Goal: Transaction & Acquisition: Book appointment/travel/reservation

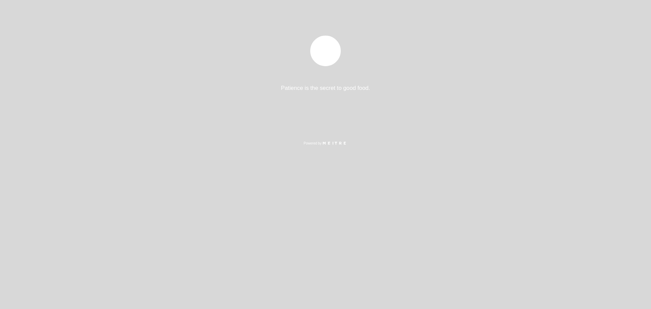
select select "es"
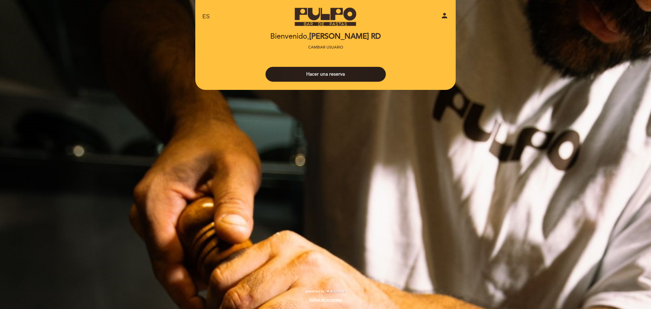
click at [333, 71] on button "Hacer una reserva" at bounding box center [326, 74] width 120 height 15
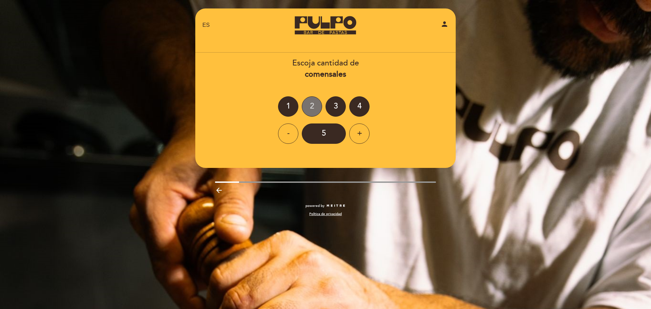
click at [310, 103] on div "2" at bounding box center [312, 106] width 20 height 20
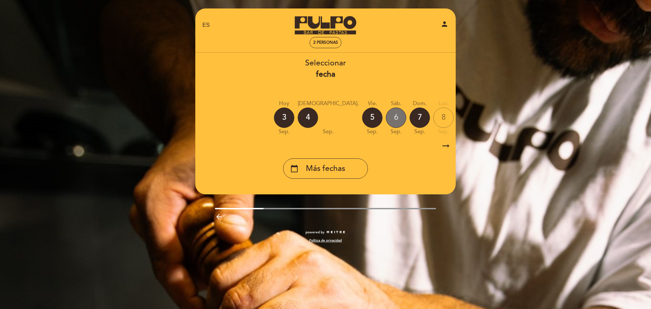
click at [386, 118] on div "6" at bounding box center [396, 118] width 20 height 20
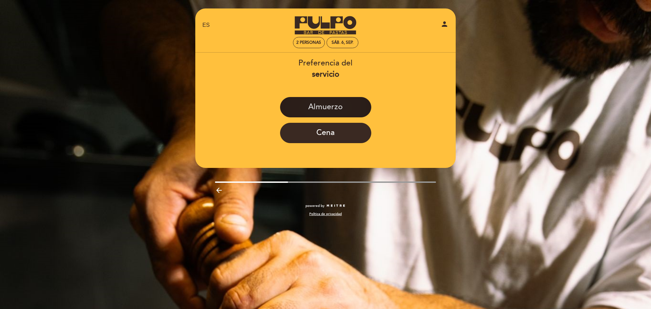
click at [349, 104] on button "Almuerzo" at bounding box center [325, 107] width 91 height 20
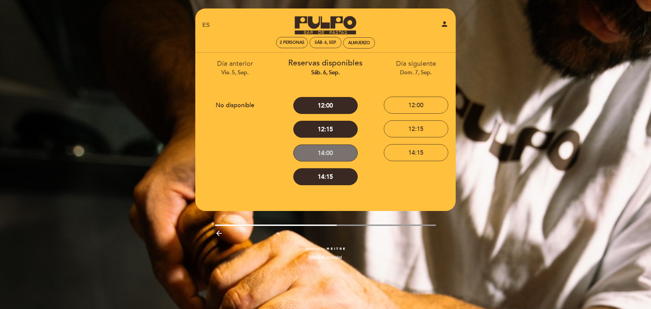
click at [327, 149] on button "14:00" at bounding box center [325, 153] width 64 height 17
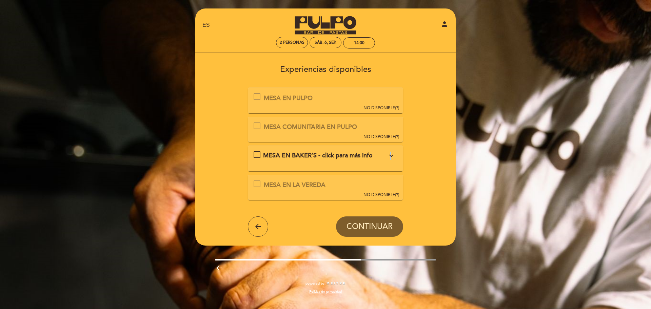
click at [391, 156] on icon "expand_more" at bounding box center [391, 156] width 8 height 8
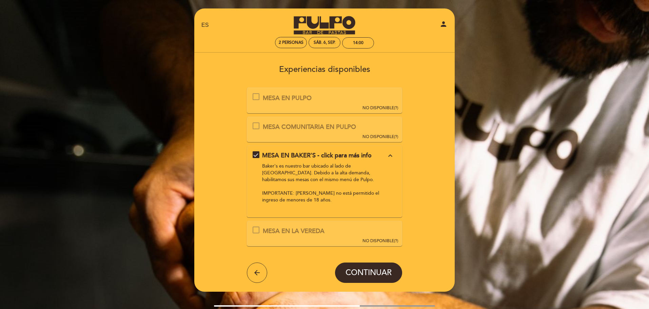
click at [387, 154] on icon "expand_less" at bounding box center [390, 156] width 8 height 8
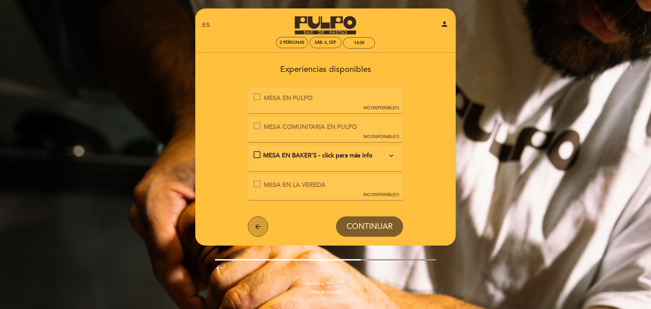
click at [261, 228] on icon "arrow_back" at bounding box center [258, 227] width 8 height 8
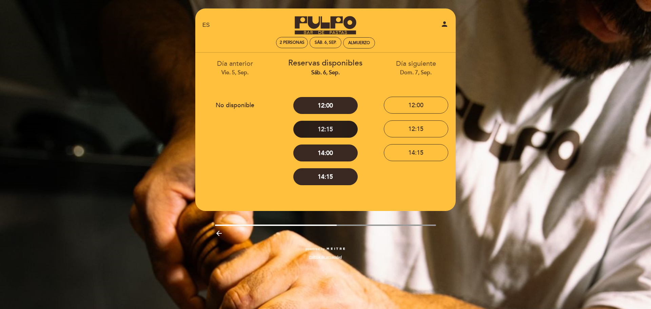
click at [322, 128] on button "12:15" at bounding box center [325, 129] width 64 height 17
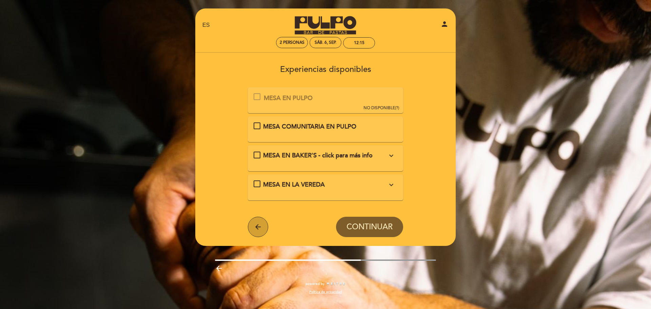
click at [250, 231] on button "arrow_back" at bounding box center [258, 227] width 20 height 20
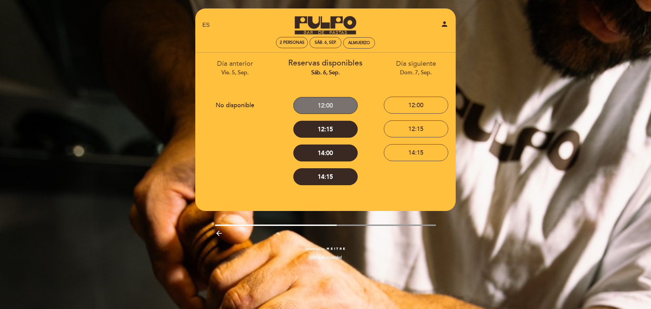
click at [333, 104] on button "12:00" at bounding box center [325, 105] width 64 height 17
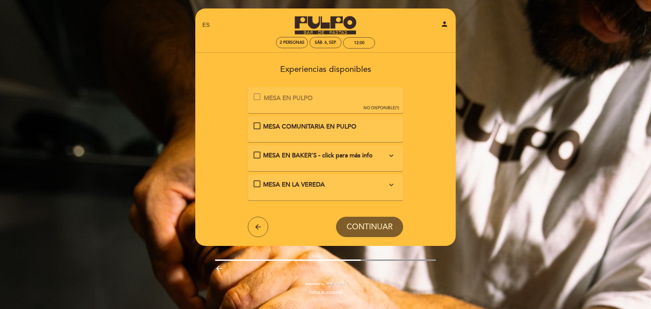
click at [245, 224] on form "MESA EN PULPO Esta experiencia no está disponible para la fecha seleccionada. N…" at bounding box center [325, 162] width 251 height 149
click at [250, 224] on button "arrow_back" at bounding box center [258, 227] width 20 height 20
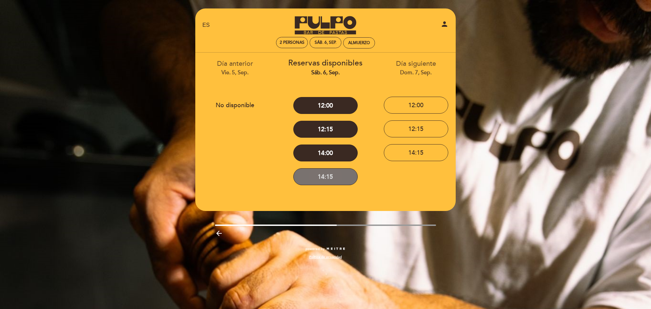
click at [327, 171] on button "14:15" at bounding box center [325, 176] width 64 height 17
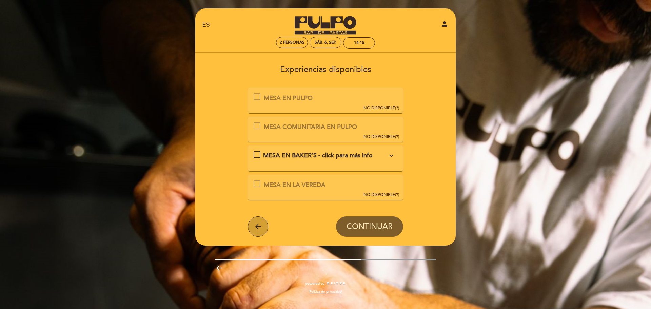
click at [253, 234] on button "arrow_back" at bounding box center [258, 226] width 20 height 20
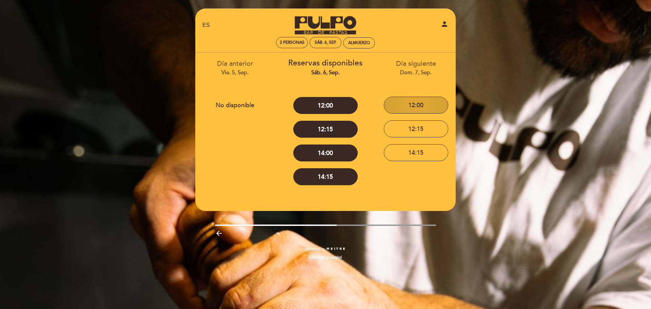
click at [421, 105] on button "12:00" at bounding box center [416, 105] width 64 height 17
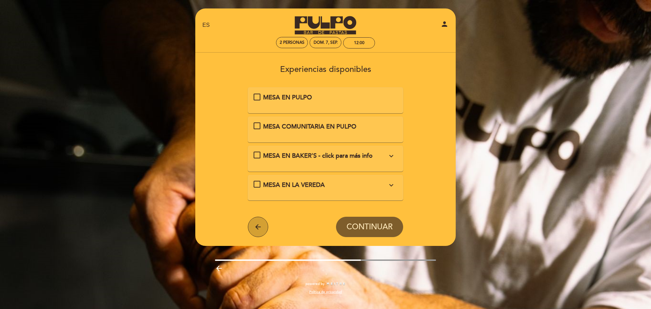
click at [259, 223] on button "arrow_back" at bounding box center [258, 227] width 20 height 20
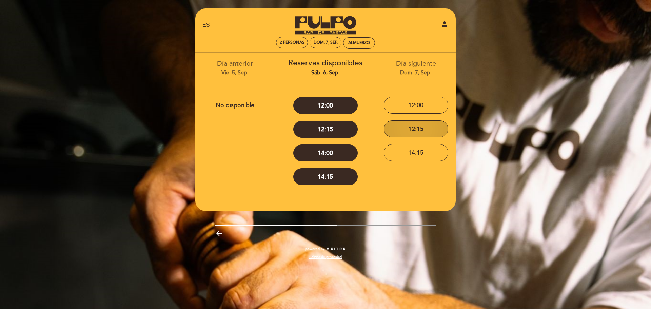
click at [408, 130] on button "12:15" at bounding box center [416, 128] width 64 height 17
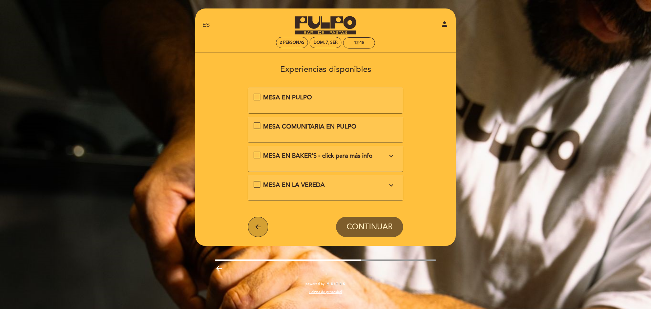
click at [261, 224] on icon "arrow_back" at bounding box center [258, 227] width 8 height 8
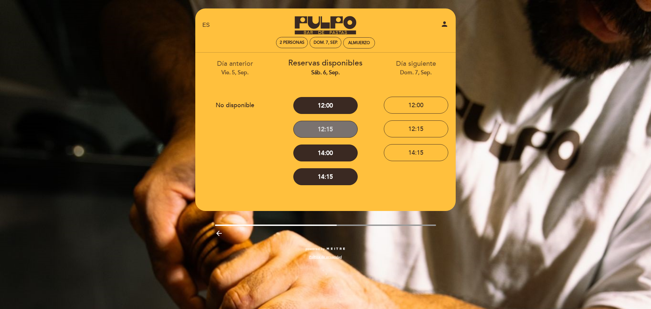
click at [308, 121] on button "12:15" at bounding box center [325, 129] width 64 height 17
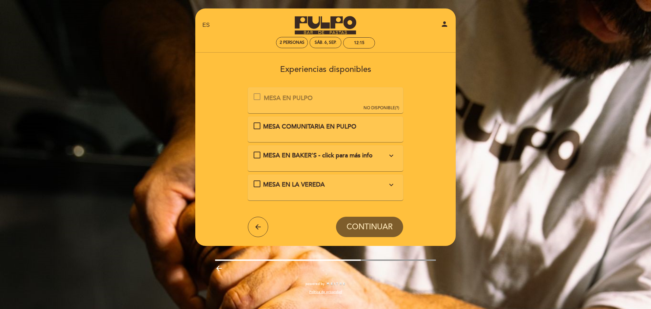
click at [394, 184] on icon "expand_more" at bounding box center [391, 185] width 8 height 8
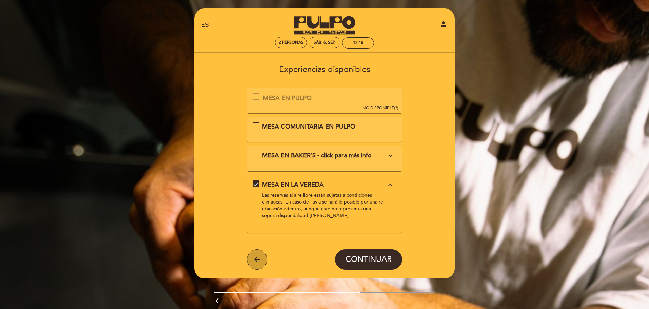
click at [262, 258] on button "arrow_back" at bounding box center [257, 259] width 20 height 20
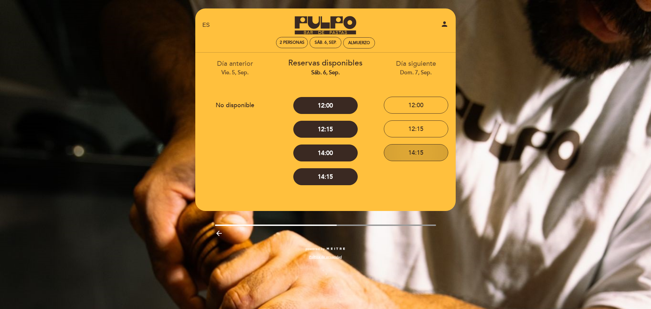
click at [416, 154] on button "14:15" at bounding box center [416, 152] width 64 height 17
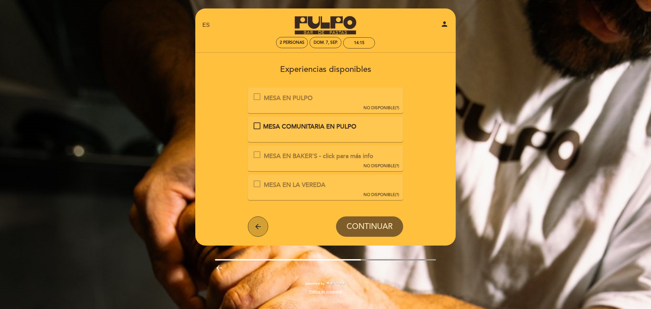
click at [262, 228] on icon "arrow_back" at bounding box center [258, 227] width 8 height 8
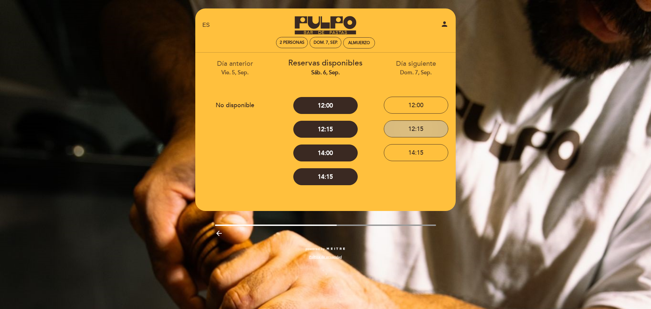
click at [410, 131] on button "12:15" at bounding box center [416, 128] width 64 height 17
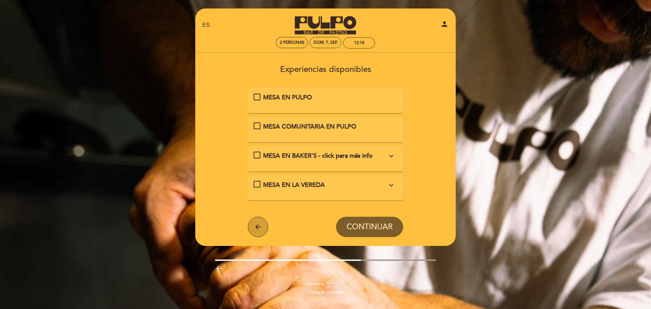
click at [266, 224] on button "arrow_back" at bounding box center [258, 227] width 20 height 20
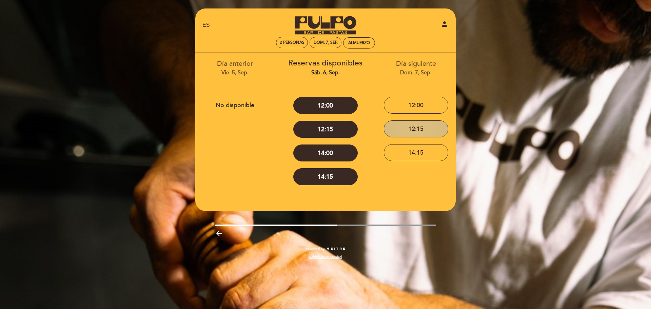
click at [416, 131] on button "12:15" at bounding box center [416, 128] width 64 height 17
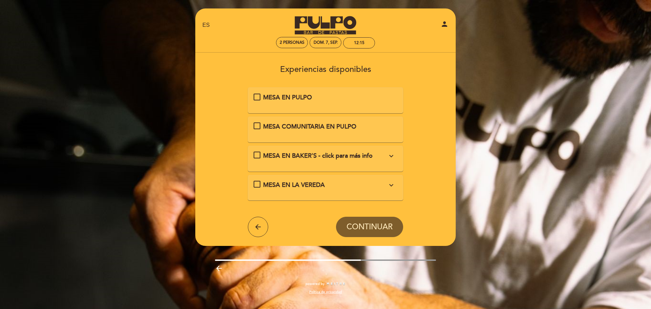
click at [257, 99] on div "MESA EN PULPO" at bounding box center [326, 97] width 144 height 9
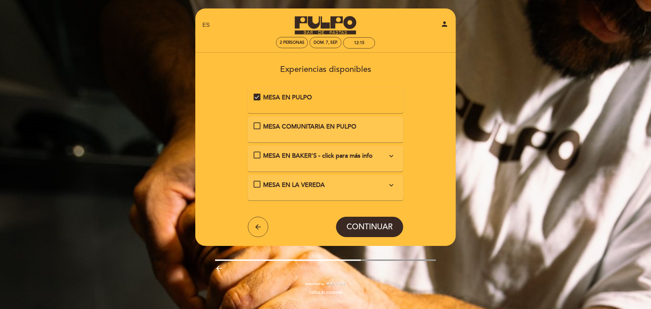
click at [310, 110] on div "MESA EN PULPO" at bounding box center [326, 101] width 156 height 26
click at [308, 126] on span "MESA COMUNITARIA EN PULPO" at bounding box center [309, 126] width 93 height 7
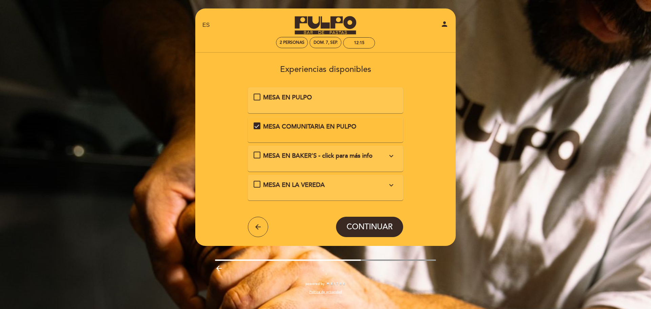
click at [306, 156] on span "MESA EN BAKER'S - click para más info" at bounding box center [318, 155] width 110 height 7
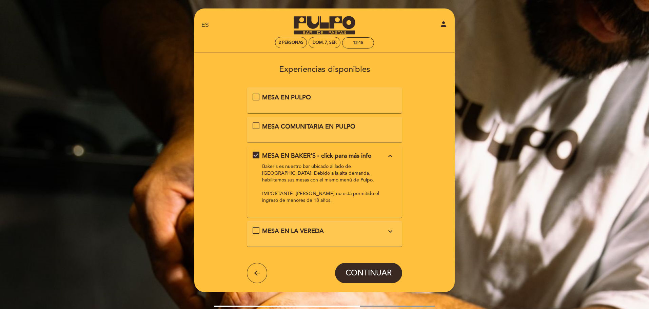
click at [386, 155] on icon "expand_less" at bounding box center [390, 156] width 8 height 8
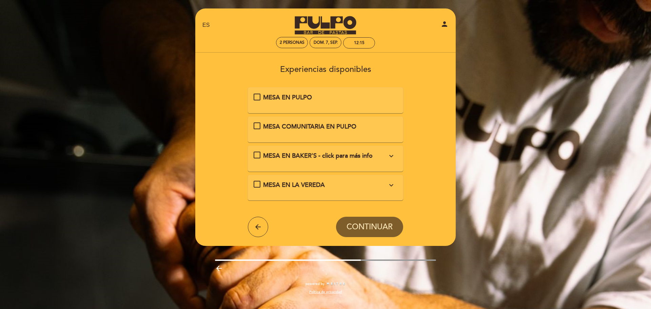
click at [294, 105] on div "MESA EN PULPO" at bounding box center [326, 100] width 144 height 14
click at [270, 98] on span "MESA EN PULPO" at bounding box center [287, 97] width 49 height 7
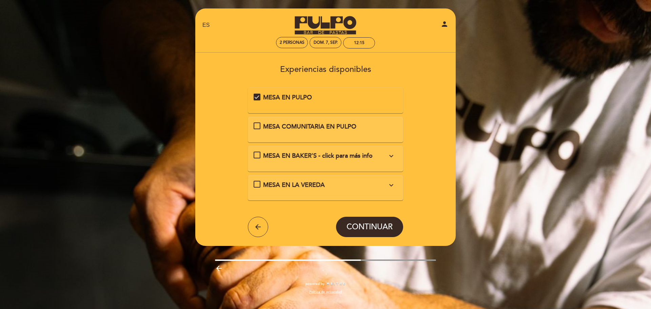
click at [393, 186] on icon "expand_more" at bounding box center [391, 185] width 8 height 8
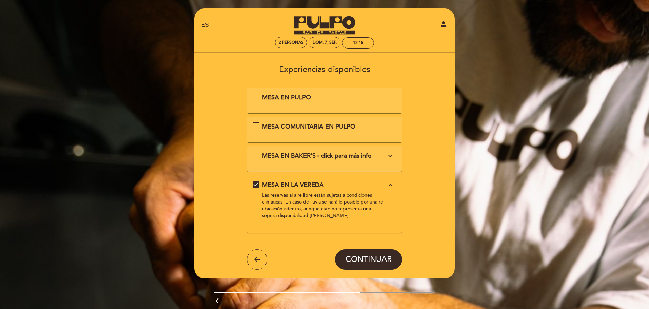
click at [393, 186] on icon "expand_less" at bounding box center [390, 185] width 8 height 8
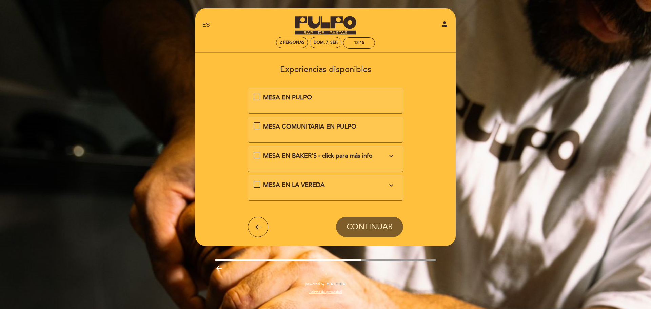
click at [291, 102] on div "MESA EN PULPO" at bounding box center [325, 97] width 124 height 9
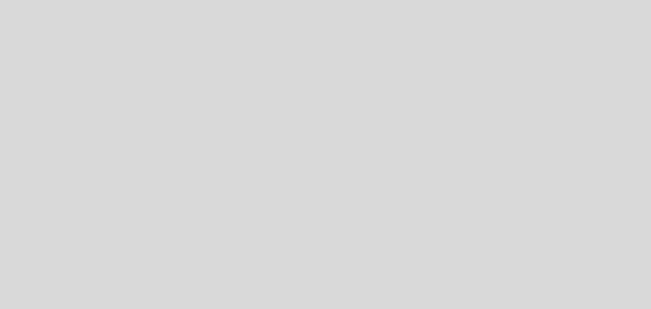
select select "es"
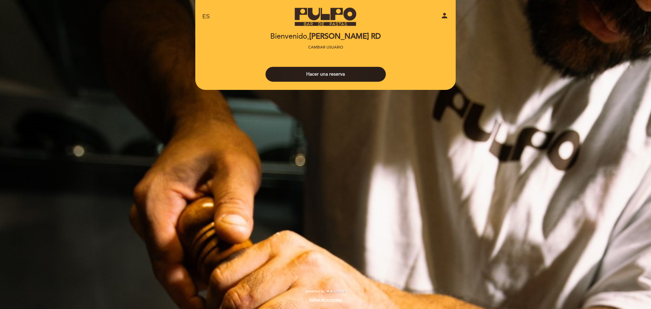
click at [327, 75] on button "Hacer una reserva" at bounding box center [326, 74] width 120 height 15
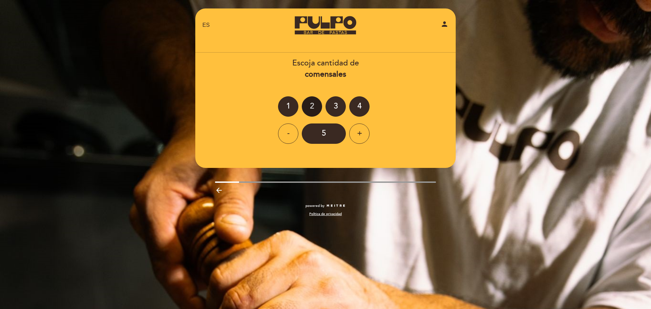
click at [311, 101] on div "2" at bounding box center [312, 106] width 20 height 20
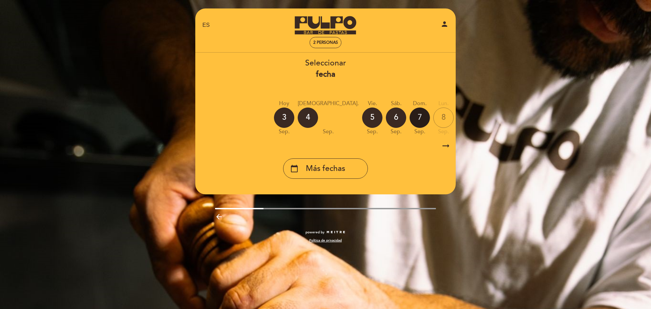
click at [410, 116] on div "7" at bounding box center [420, 118] width 20 height 20
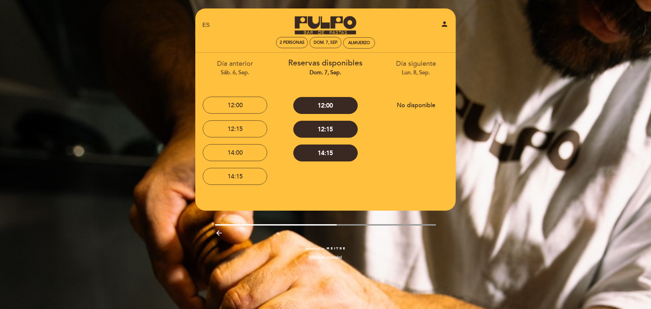
click at [233, 63] on div "Día anterior sáb. 6, sep." at bounding box center [235, 67] width 80 height 17
click at [320, 71] on div "dom. 7, sep." at bounding box center [326, 73] width 80 height 8
click at [340, 129] on button "12:15" at bounding box center [325, 129] width 64 height 17
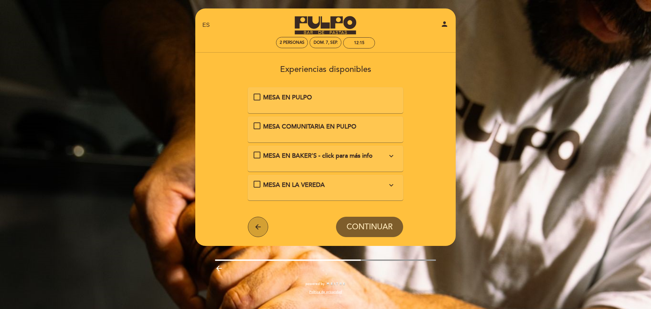
click at [261, 226] on icon "arrow_back" at bounding box center [258, 227] width 8 height 8
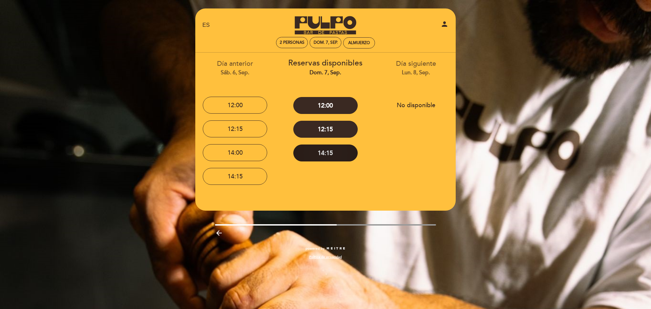
click at [325, 155] on button "14:15" at bounding box center [325, 153] width 64 height 17
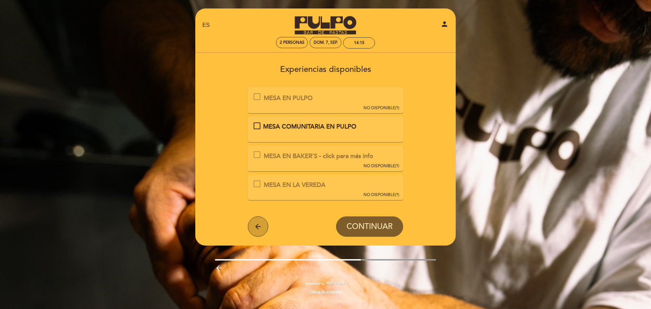
click at [254, 222] on button "arrow_back" at bounding box center [258, 226] width 20 height 20
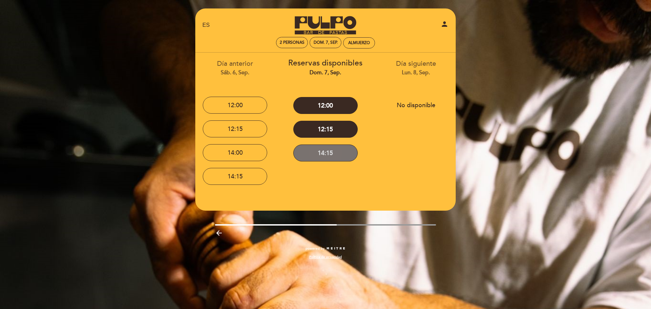
click at [311, 156] on button "14:15" at bounding box center [325, 153] width 64 height 17
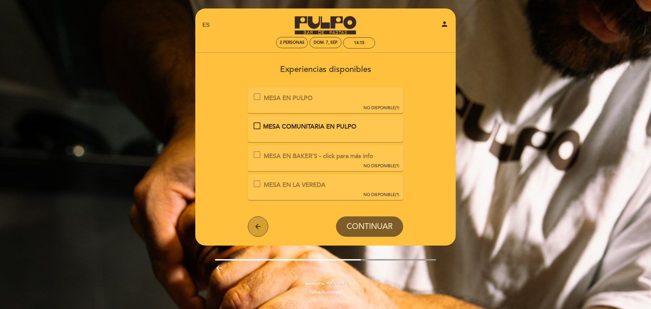
click at [254, 226] on icon "arrow_back" at bounding box center [258, 227] width 8 height 8
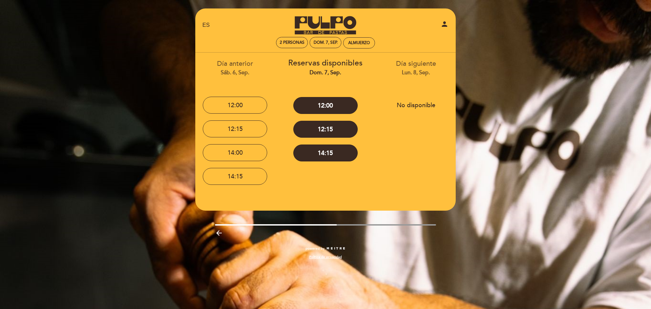
click at [330, 100] on button "12:00" at bounding box center [325, 105] width 64 height 17
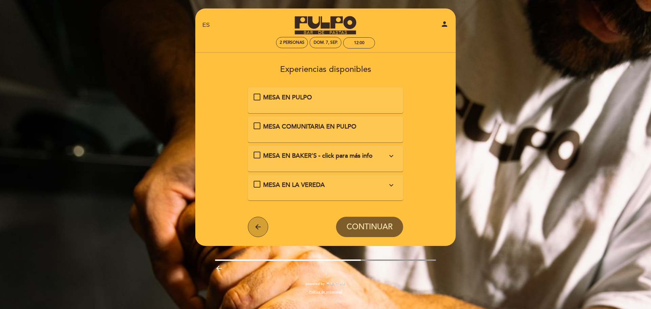
click at [253, 222] on button "arrow_back" at bounding box center [258, 227] width 20 height 20
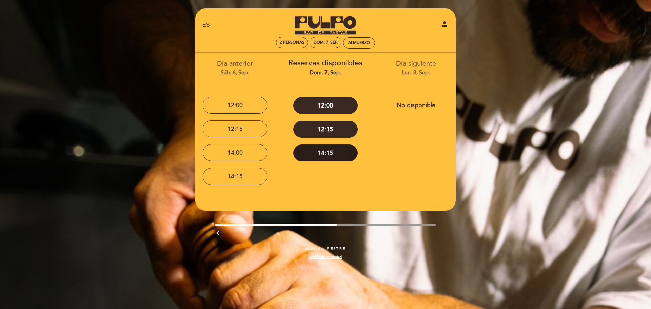
click at [326, 155] on button "14:15" at bounding box center [325, 153] width 64 height 17
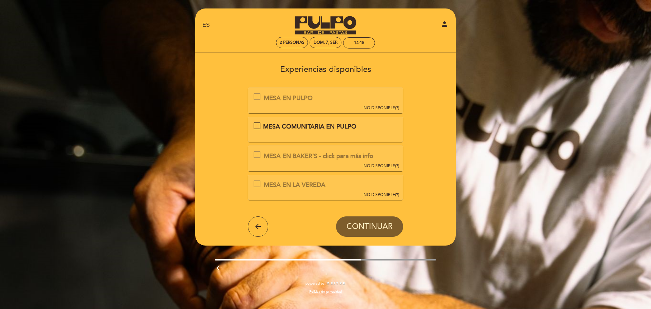
click at [376, 164] on span "NO DISPONIBLE" at bounding box center [380, 166] width 32 height 5
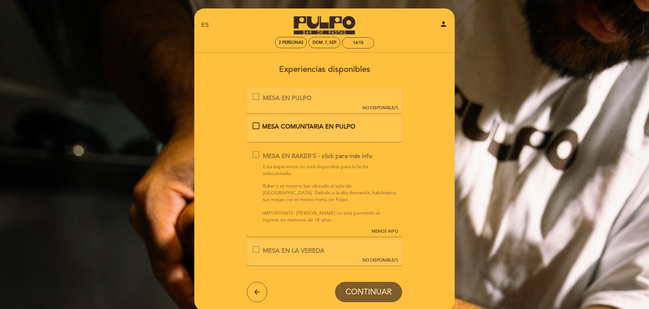
click at [377, 230] on span "MENOS INFO" at bounding box center [385, 232] width 26 height 6
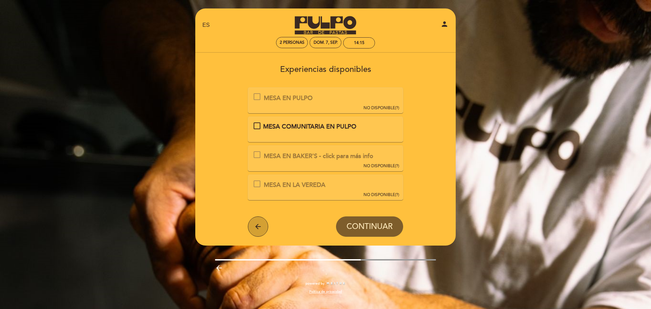
click at [256, 223] on icon "arrow_back" at bounding box center [258, 227] width 8 height 8
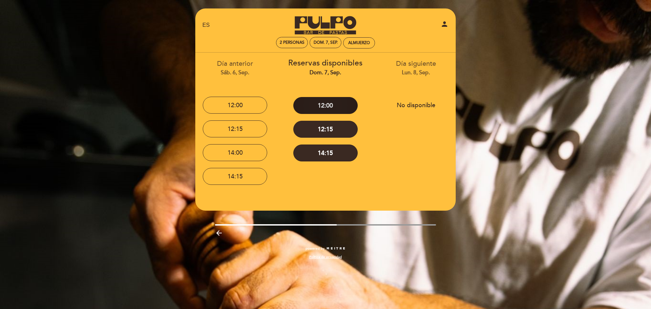
click at [324, 106] on button "12:00" at bounding box center [325, 105] width 64 height 17
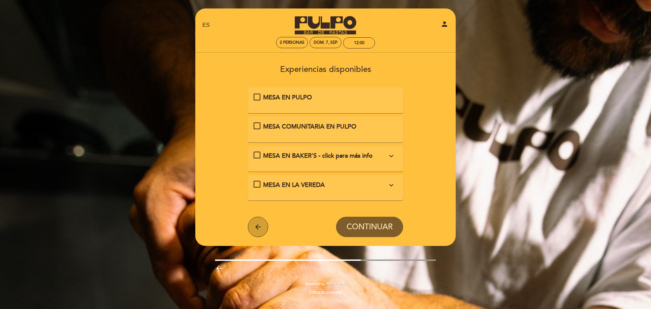
click at [250, 223] on button "arrow_back" at bounding box center [258, 227] width 20 height 20
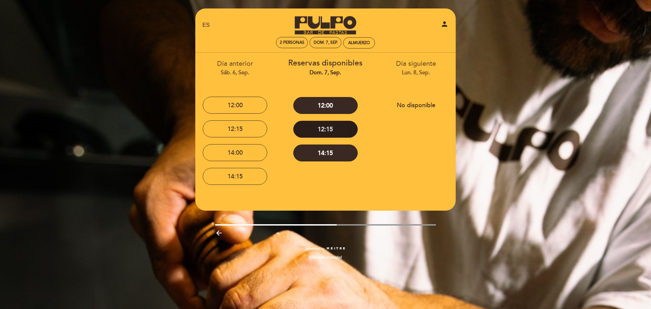
click at [316, 128] on button "12:15" at bounding box center [325, 129] width 64 height 17
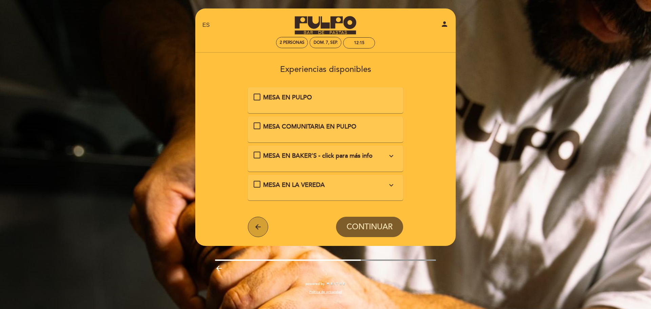
click at [260, 226] on icon "arrow_back" at bounding box center [258, 227] width 8 height 8
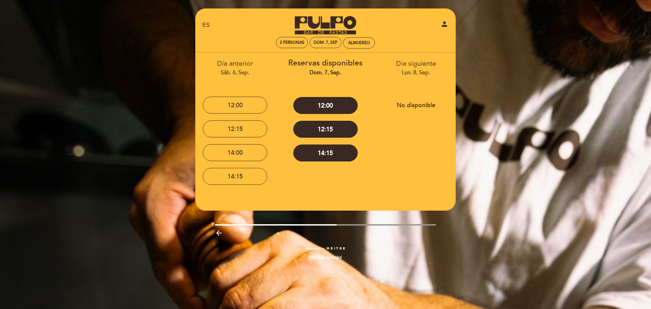
click at [216, 232] on icon "arrow_backward" at bounding box center [219, 233] width 8 height 8
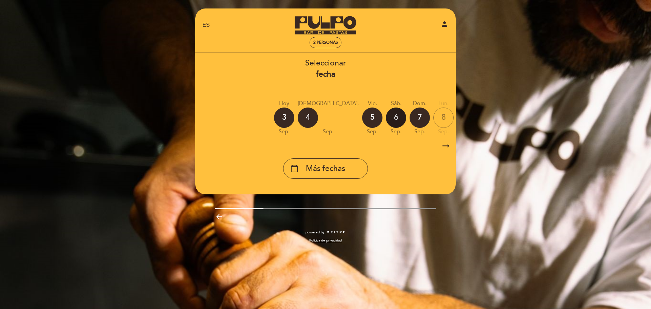
click at [386, 117] on div "6" at bounding box center [396, 118] width 20 height 20
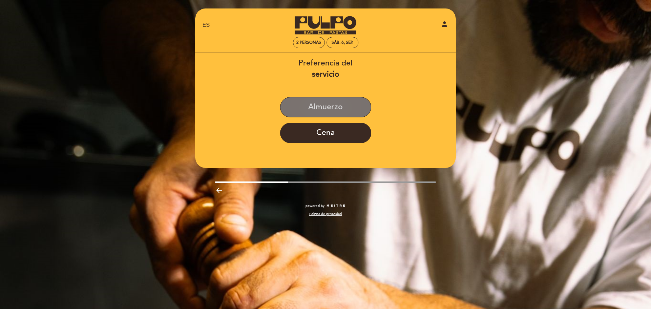
click at [334, 105] on button "Almuerzo" at bounding box center [325, 107] width 91 height 20
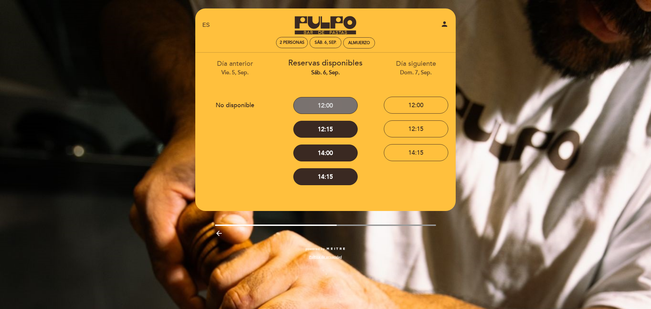
click at [328, 108] on button "12:00" at bounding box center [325, 105] width 64 height 17
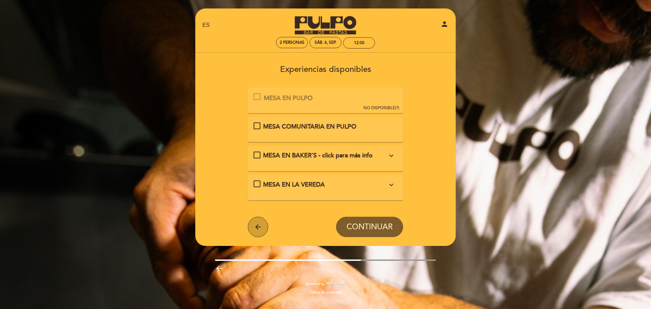
click at [258, 224] on icon "arrow_back" at bounding box center [258, 227] width 8 height 8
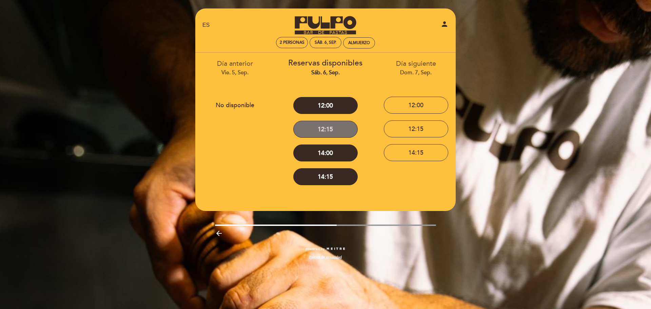
click at [324, 124] on button "12:15" at bounding box center [325, 129] width 64 height 17
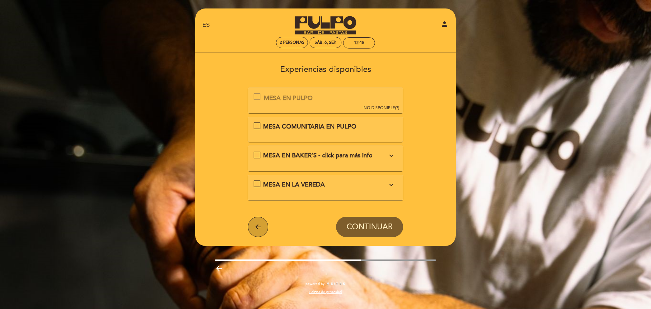
click at [254, 225] on icon "arrow_back" at bounding box center [258, 227] width 8 height 8
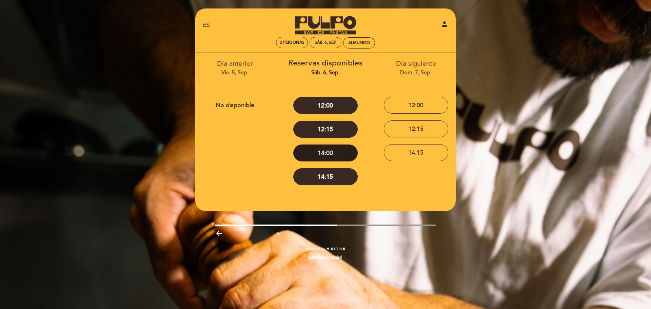
click at [318, 147] on button "14:00" at bounding box center [325, 153] width 64 height 17
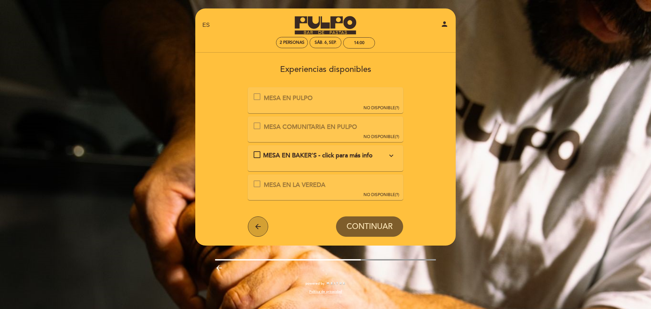
click at [258, 225] on icon "arrow_back" at bounding box center [258, 227] width 8 height 8
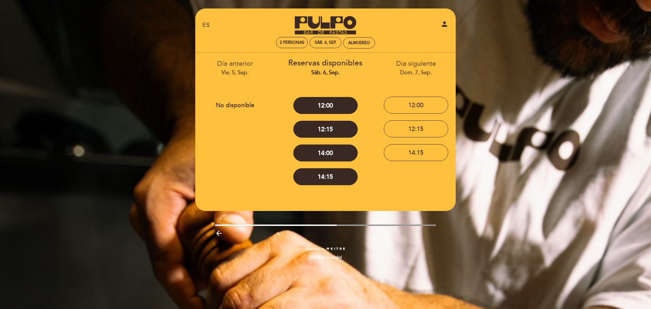
click at [314, 176] on button "14:15" at bounding box center [325, 176] width 64 height 17
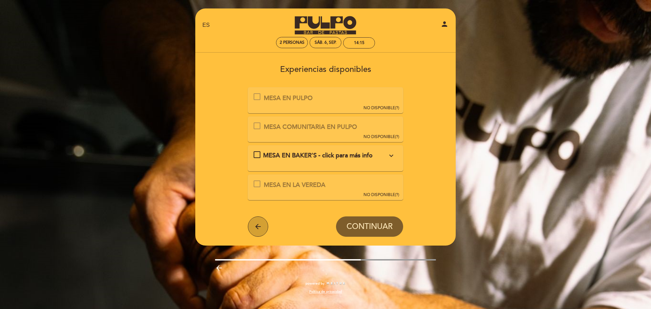
click at [255, 225] on icon "arrow_back" at bounding box center [258, 227] width 8 height 8
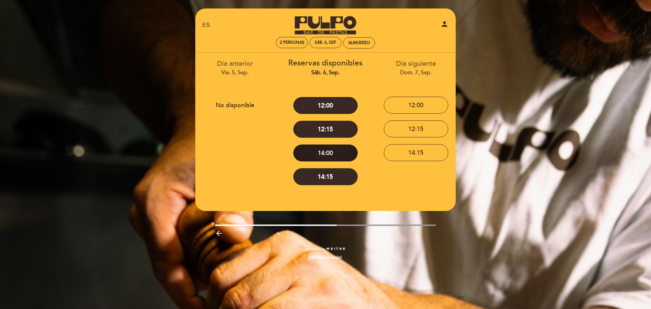
click at [303, 155] on button "14:00" at bounding box center [325, 153] width 64 height 17
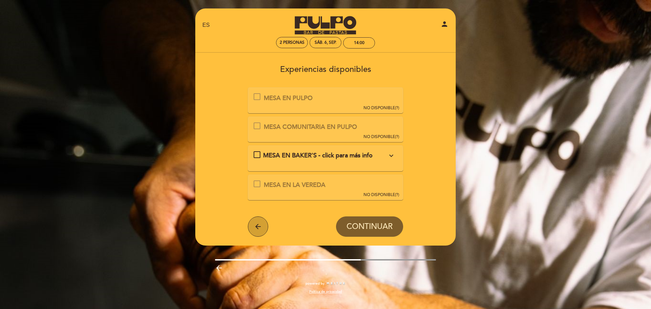
click at [262, 223] on icon "arrow_back" at bounding box center [258, 227] width 8 height 8
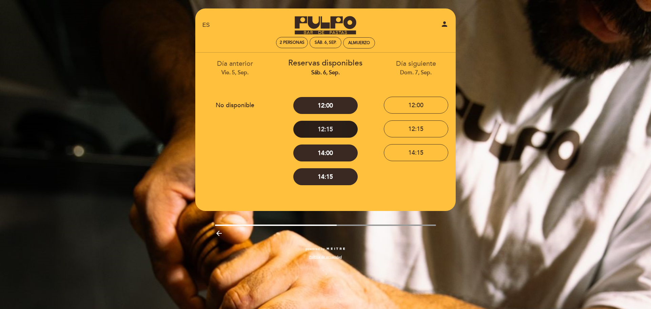
click at [316, 127] on button "12:15" at bounding box center [325, 129] width 64 height 17
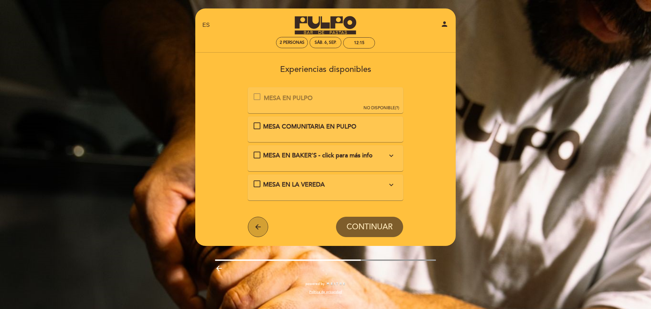
click at [256, 221] on button "arrow_back" at bounding box center [258, 227] width 20 height 20
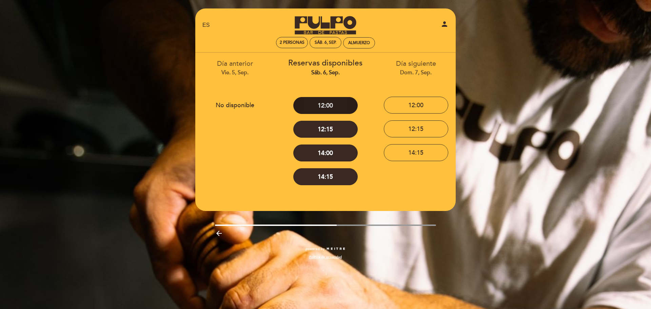
click at [310, 103] on button "12:00" at bounding box center [325, 105] width 64 height 17
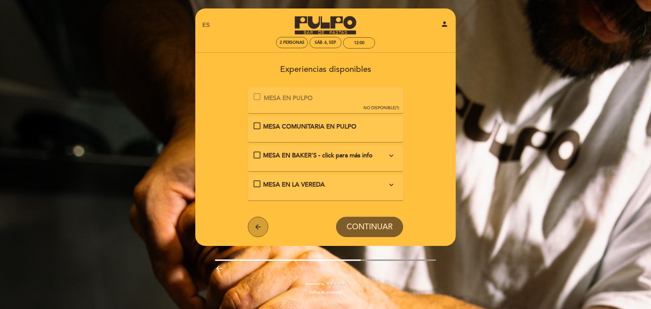
click at [255, 228] on icon "arrow_back" at bounding box center [258, 227] width 8 height 8
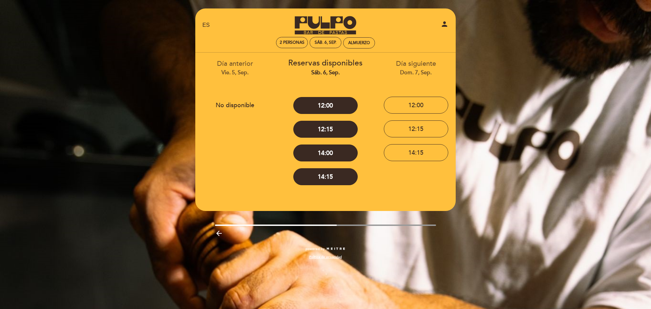
click at [299, 175] on button "14:15" at bounding box center [325, 176] width 64 height 17
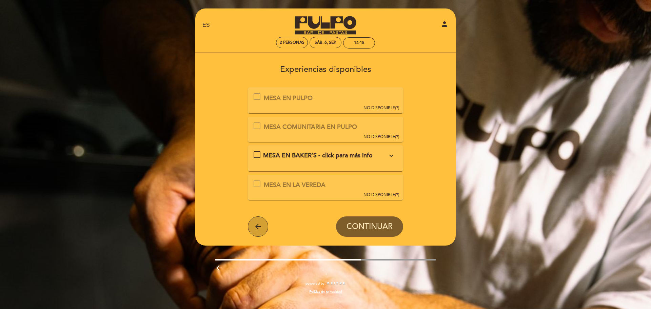
click at [255, 221] on button "arrow_back" at bounding box center [258, 226] width 20 height 20
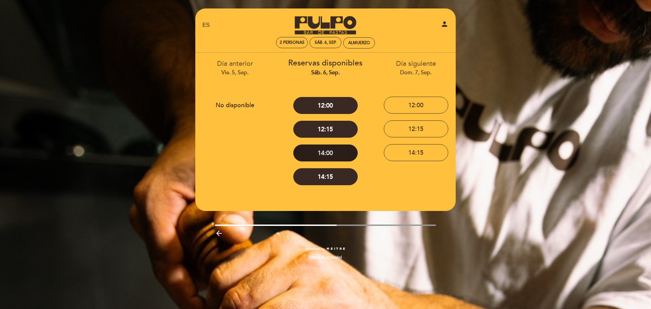
click at [305, 154] on button "14:00" at bounding box center [325, 153] width 64 height 17
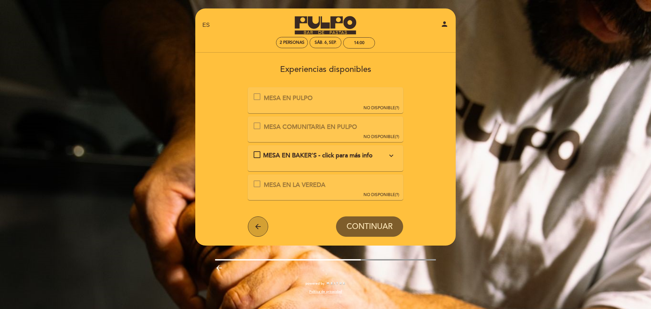
click at [260, 223] on icon "arrow_back" at bounding box center [258, 227] width 8 height 8
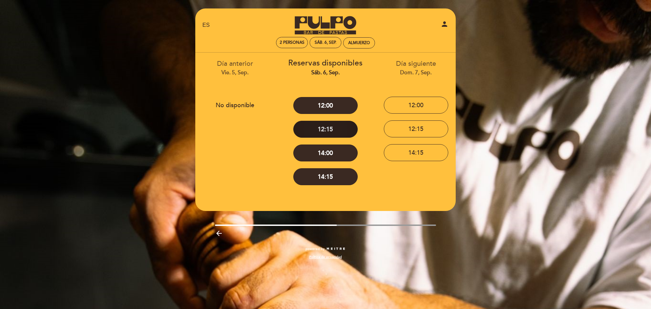
click at [312, 128] on button "12:15" at bounding box center [325, 129] width 64 height 17
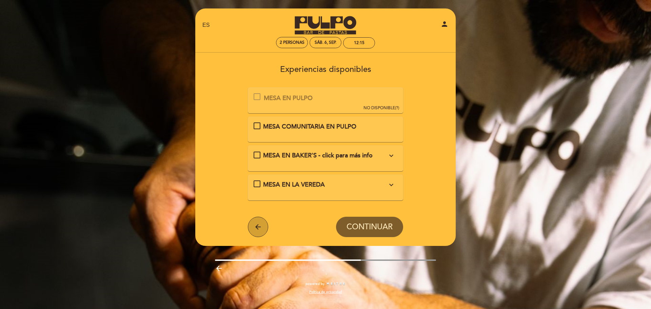
click at [255, 220] on button "arrow_back" at bounding box center [258, 227] width 20 height 20
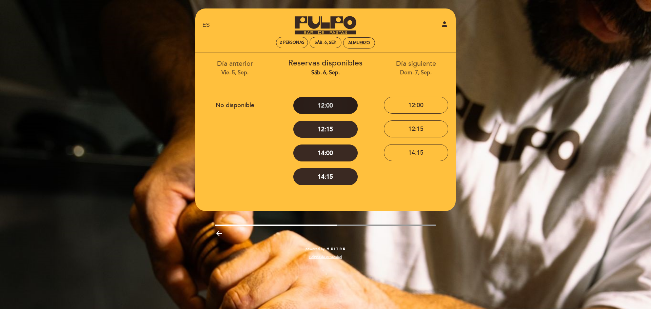
click at [313, 107] on button "12:00" at bounding box center [325, 105] width 64 height 17
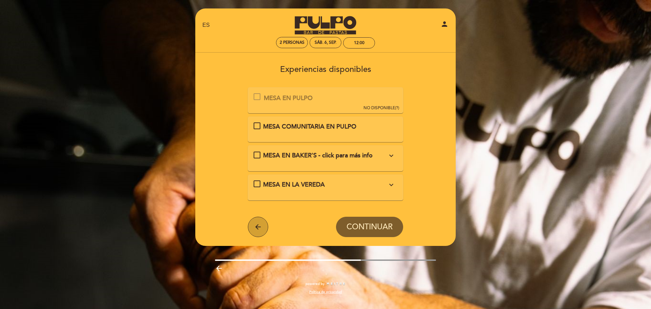
click at [263, 227] on button "arrow_back" at bounding box center [258, 227] width 20 height 20
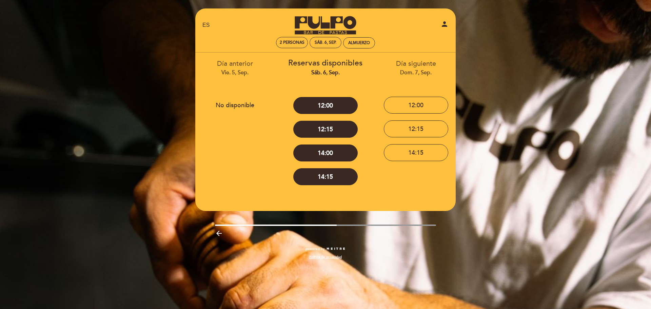
click at [222, 232] on icon "arrow_backward" at bounding box center [219, 233] width 8 height 8
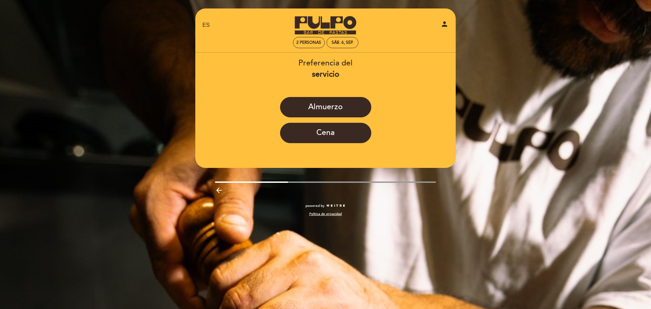
click at [215, 189] on icon "arrow_backward" at bounding box center [219, 190] width 8 height 8
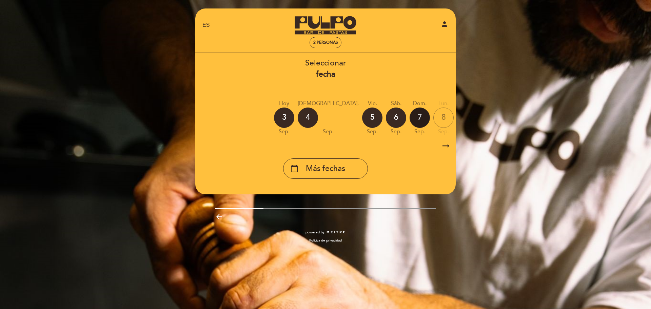
click at [410, 117] on div "7" at bounding box center [420, 118] width 20 height 20
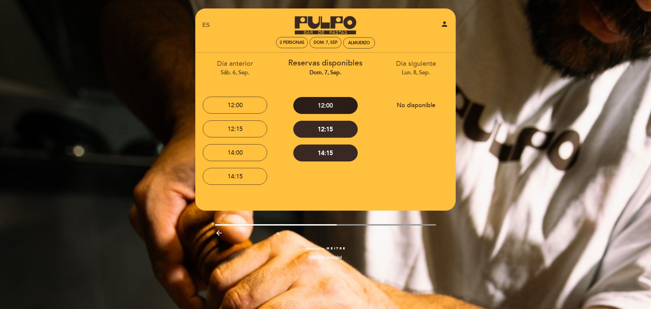
click at [320, 110] on button "12:00" at bounding box center [325, 105] width 64 height 17
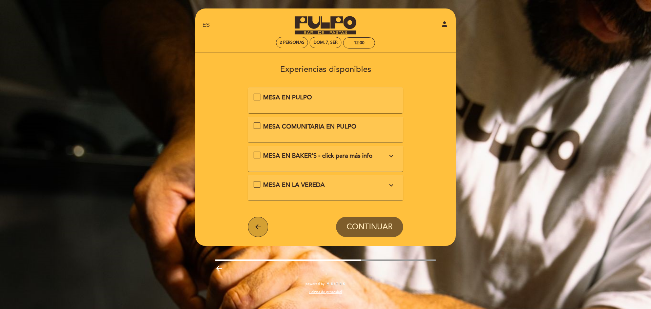
click at [253, 230] on button "arrow_back" at bounding box center [258, 227] width 20 height 20
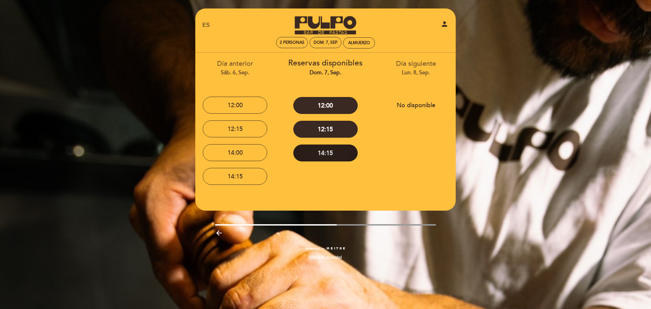
click at [318, 153] on button "14:15" at bounding box center [325, 153] width 64 height 17
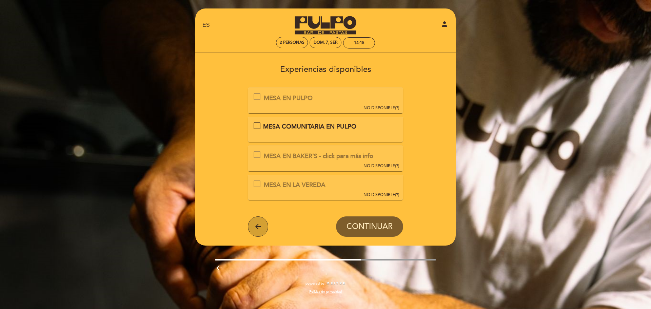
click at [258, 218] on button "arrow_back" at bounding box center [258, 226] width 20 height 20
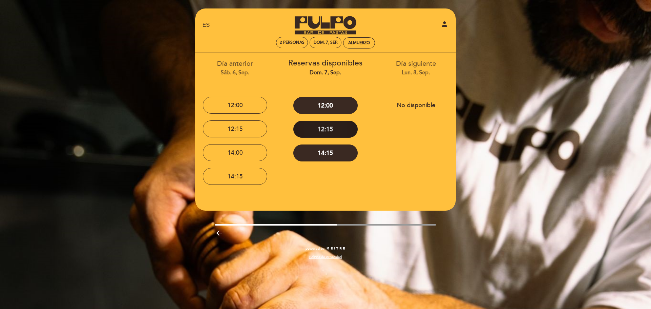
click at [339, 128] on button "12:15" at bounding box center [325, 129] width 64 height 17
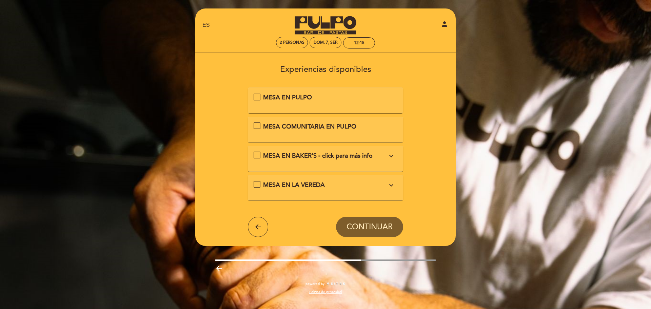
click at [256, 97] on div "MESA EN PULPO" at bounding box center [326, 97] width 144 height 9
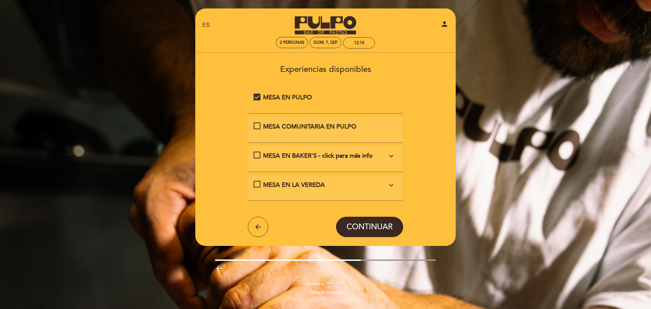
click at [373, 226] on span "CONTINUAR" at bounding box center [370, 226] width 46 height 9
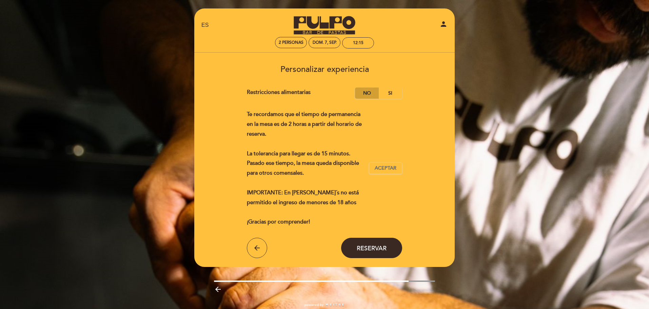
click at [370, 95] on label "No" at bounding box center [367, 93] width 24 height 11
click at [389, 163] on button "Aceptar Aceptado" at bounding box center [385, 168] width 33 height 12
click at [374, 245] on span "Reservar" at bounding box center [372, 247] width 30 height 7
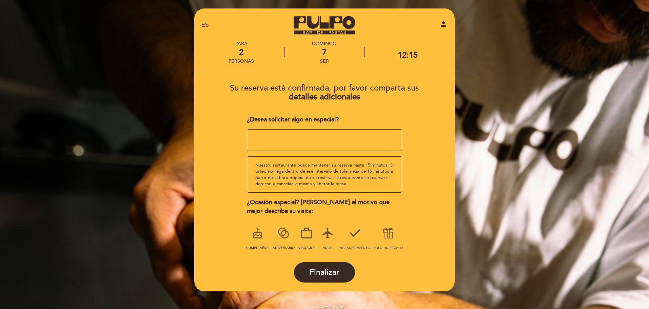
click at [331, 233] on icon at bounding box center [328, 233] width 18 height 18
click at [378, 209] on div "¿Ocasión especial? [PERSON_NAME] el motivo que mejor describa su visita:" at bounding box center [325, 206] width 156 height 17
click at [326, 212] on div "¿Ocasión especial? [PERSON_NAME] el motivo que mejor describa su visita:" at bounding box center [325, 206] width 156 height 17
click at [394, 232] on icon at bounding box center [389, 233] width 18 height 18
click at [329, 272] on span "Finalizar" at bounding box center [325, 272] width 30 height 9
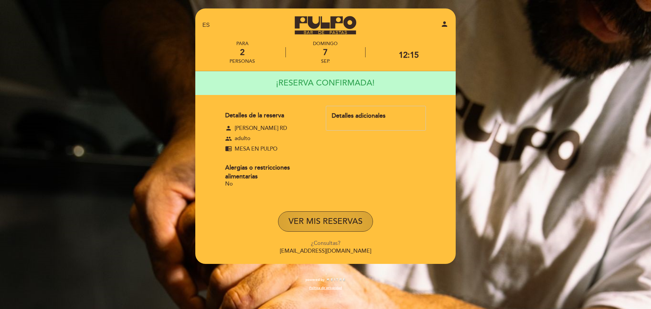
click at [342, 216] on button "VER MIS RESERVAS" at bounding box center [325, 221] width 95 height 20
select select "es"
